Goal: Task Accomplishment & Management: Manage account settings

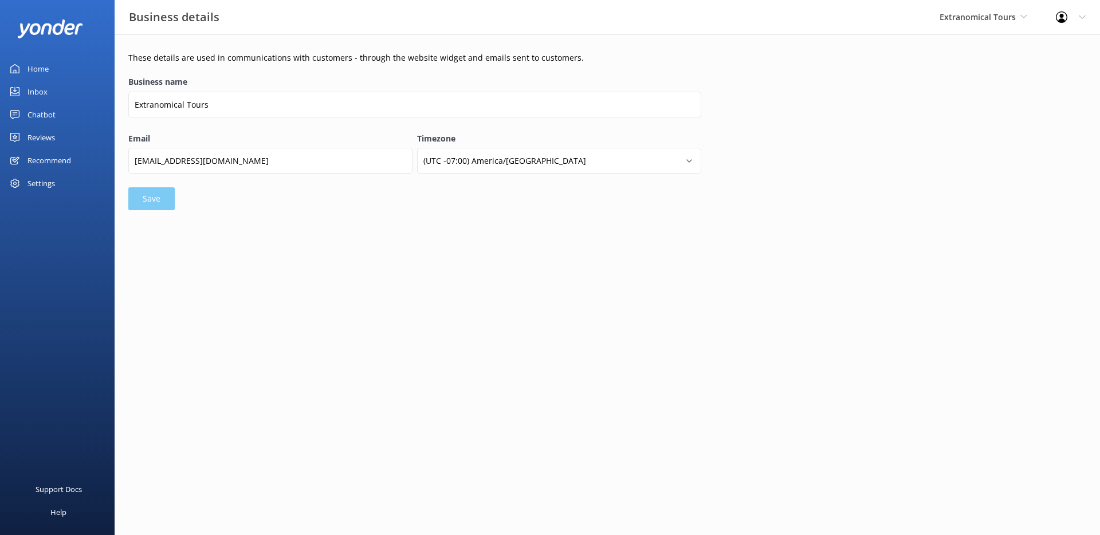
select select "America/Tijuana"
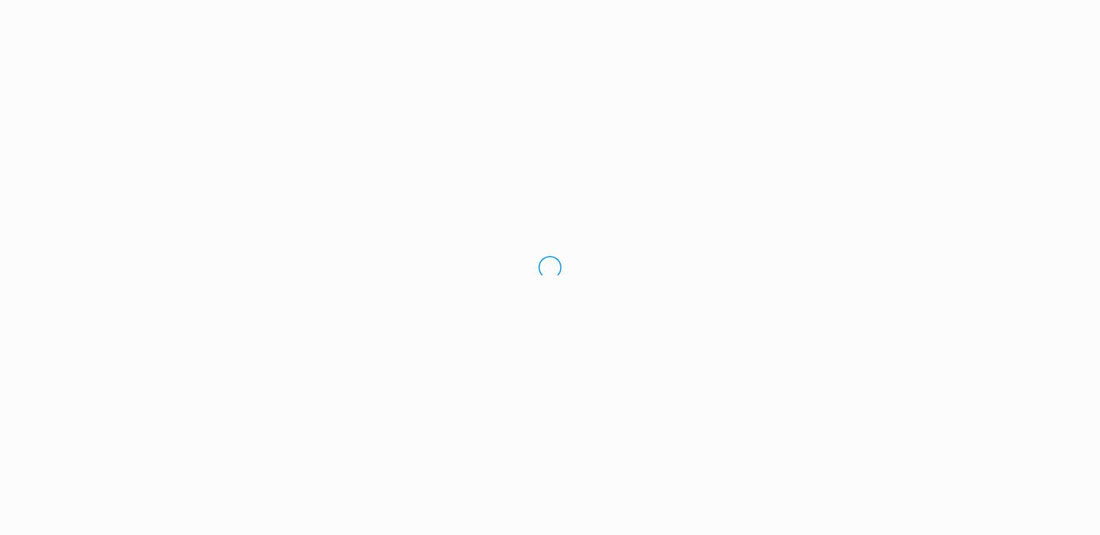
select select "Pacific/[GEOGRAPHIC_DATA]"
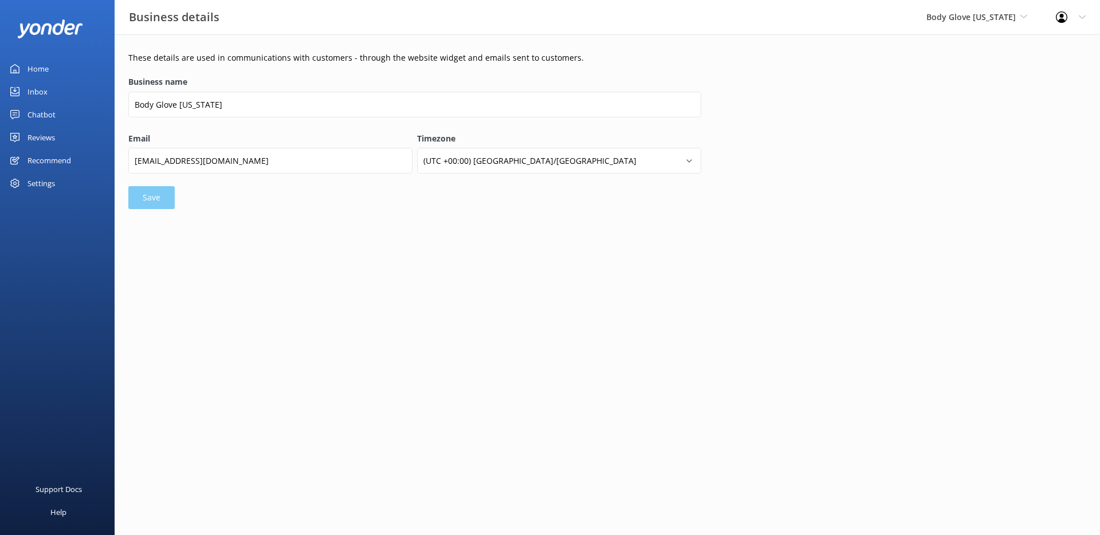
click at [1067, 22] on div at bounding box center [1065, 16] width 18 height 11
click at [1019, 51] on link "Profile Settings" at bounding box center [1043, 48] width 115 height 29
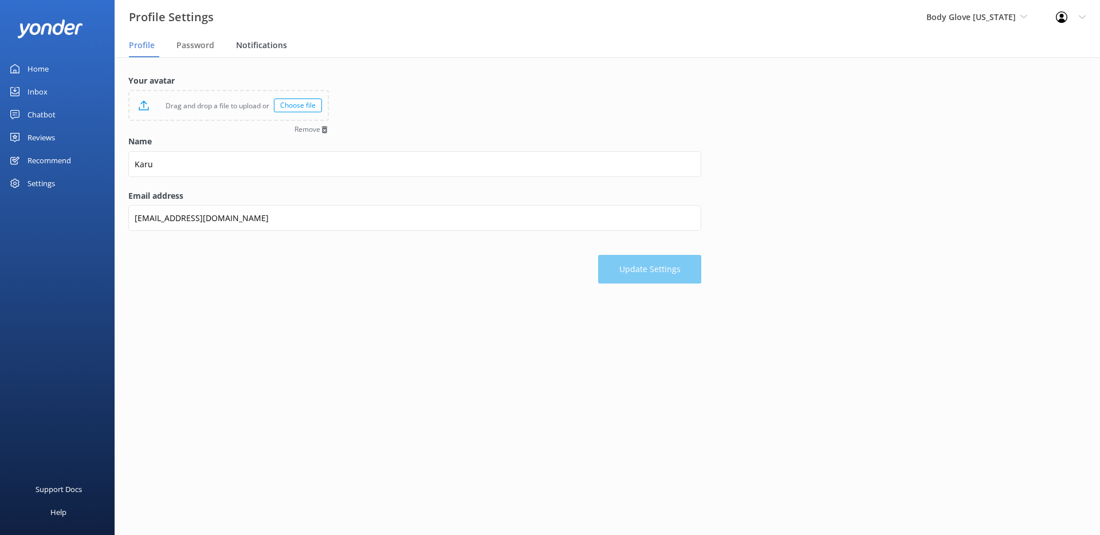
click at [247, 42] on span "Notifications" at bounding box center [261, 45] width 51 height 11
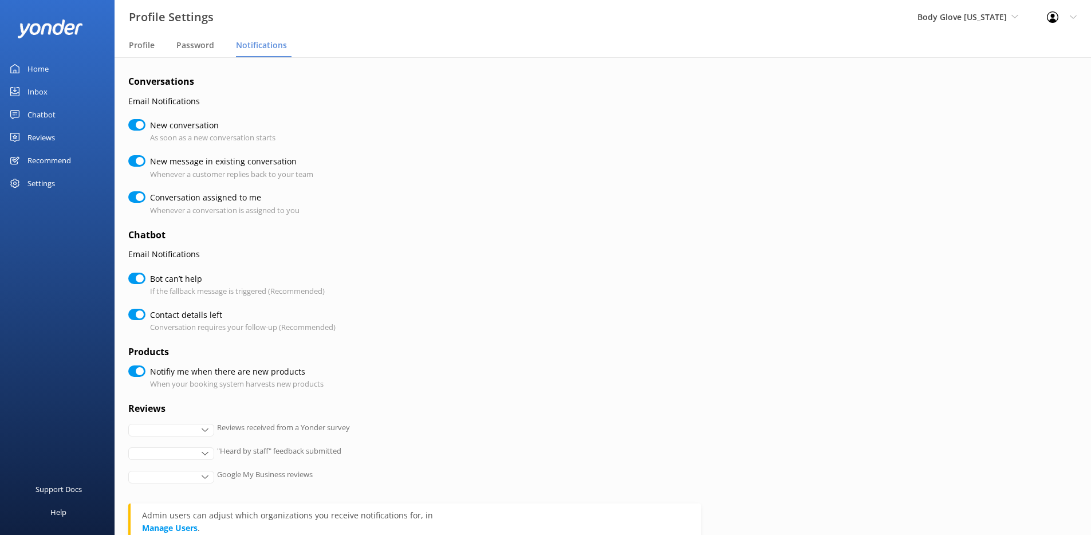
checkbox input "true"
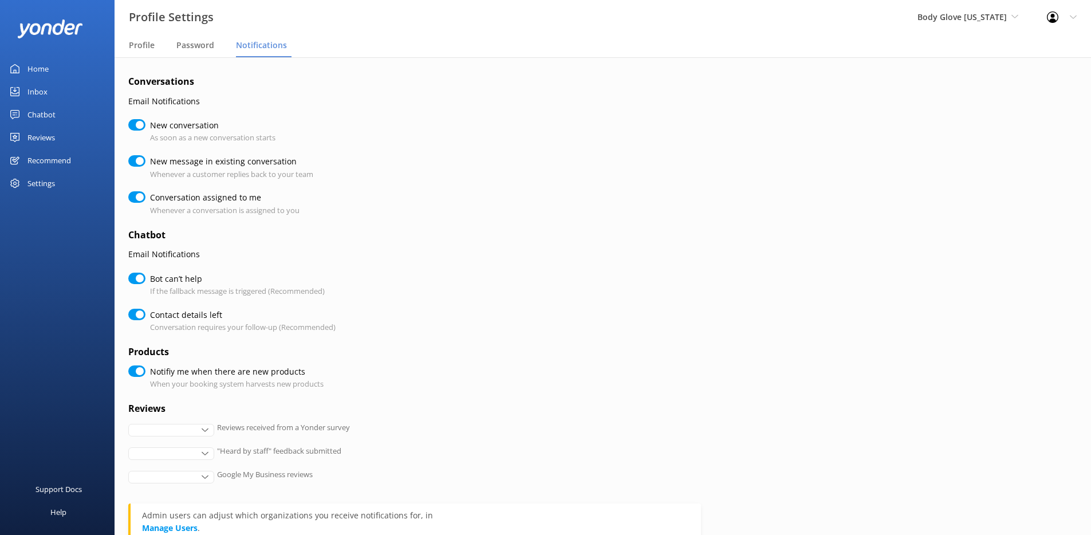
checkbox input "true"
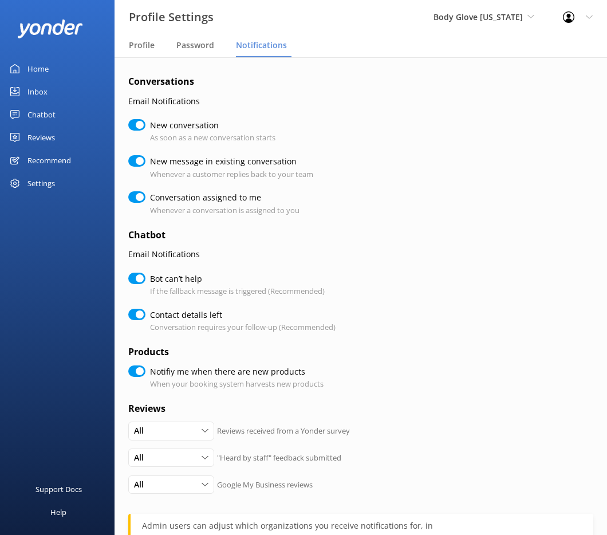
scroll to position [146, 0]
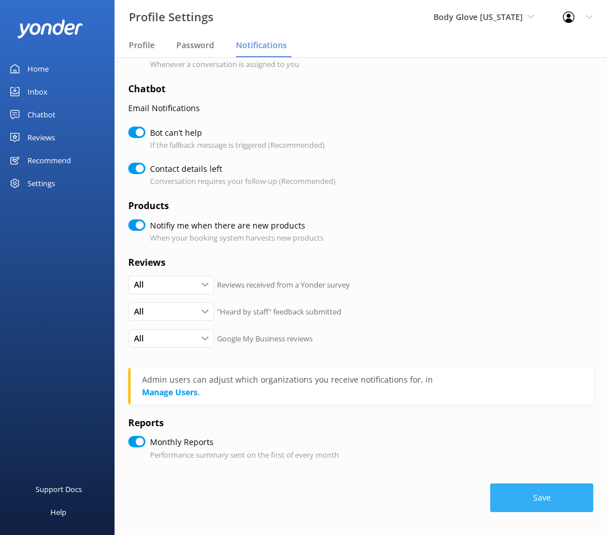
click at [543, 489] on button "Save" at bounding box center [541, 497] width 103 height 29
checkbox input "true"
